Goal: Find specific page/section: Find specific page/section

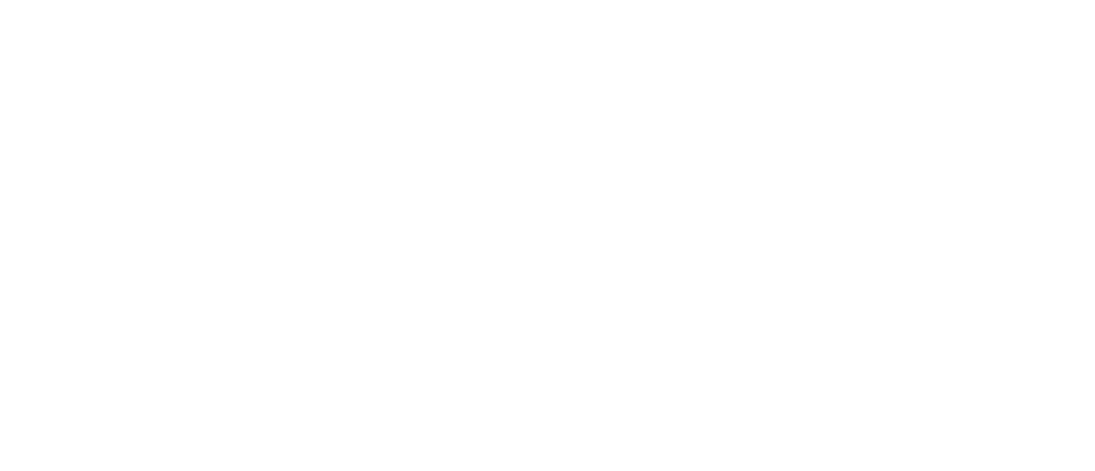
type input "alur"
